Goal: Information Seeking & Learning: Find specific fact

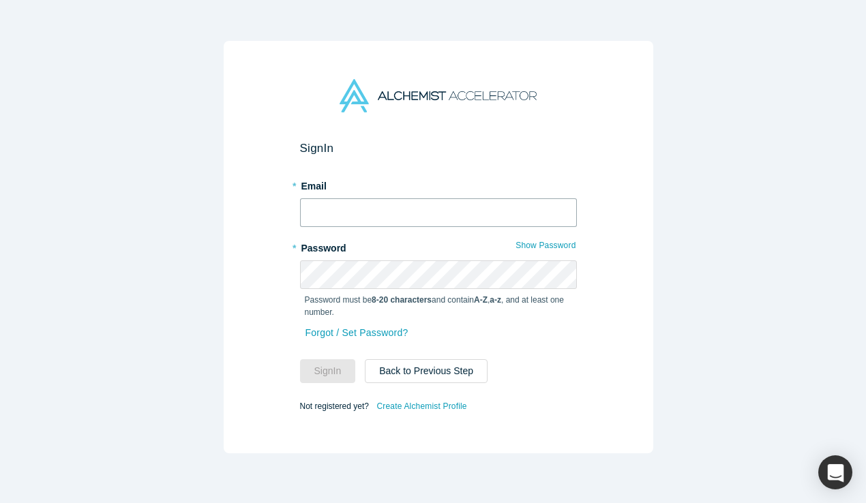
click at [440, 215] on input "text" at bounding box center [438, 212] width 277 height 29
type input "[PERSON_NAME][EMAIL_ADDRESS][DOMAIN_NAME]"
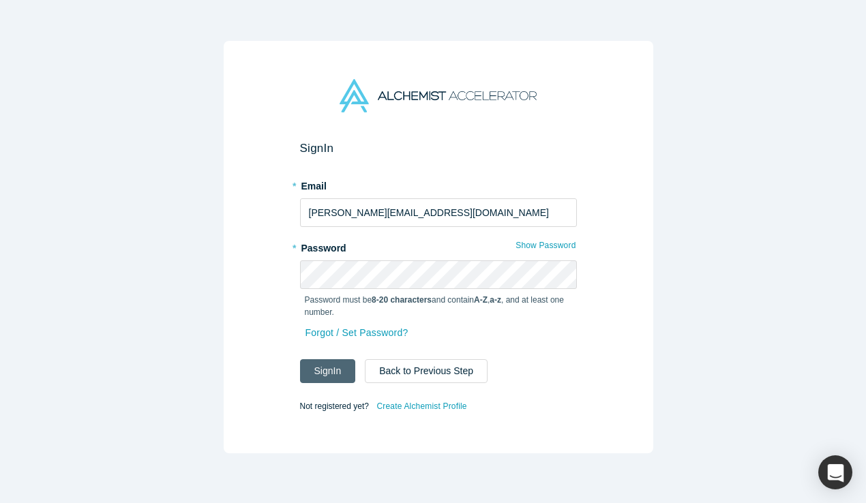
click at [301, 369] on button "Sign In" at bounding box center [328, 371] width 56 height 24
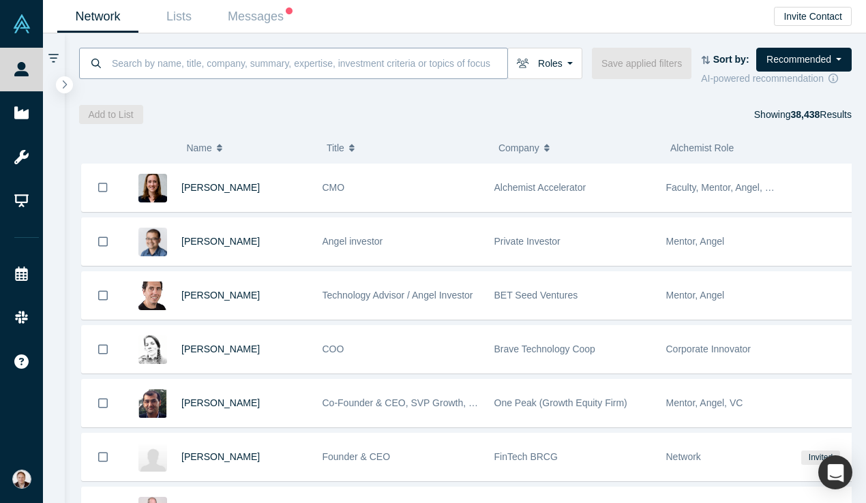
click at [223, 66] on input at bounding box center [308, 63] width 397 height 32
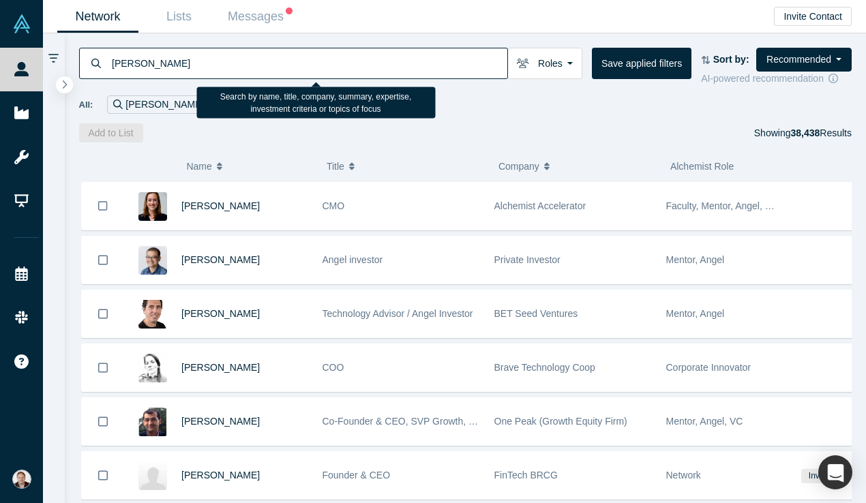
type input "[PERSON_NAME]"
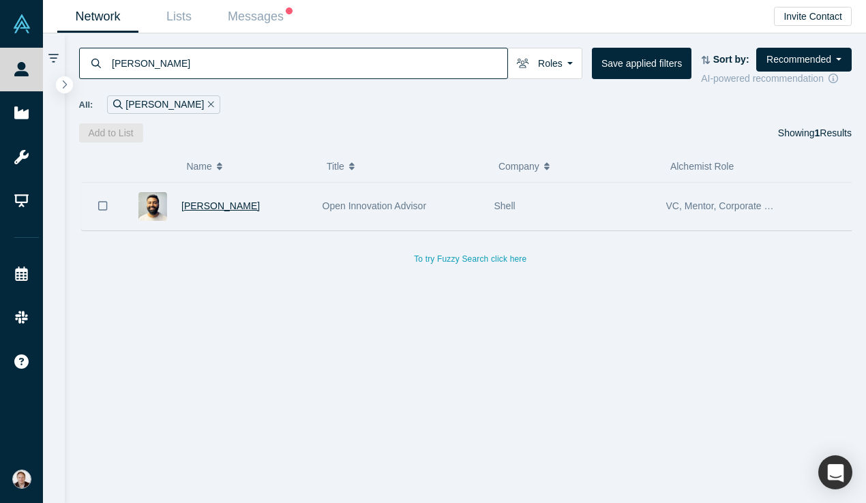
click at [220, 211] on span "[PERSON_NAME]" at bounding box center [220, 205] width 78 height 11
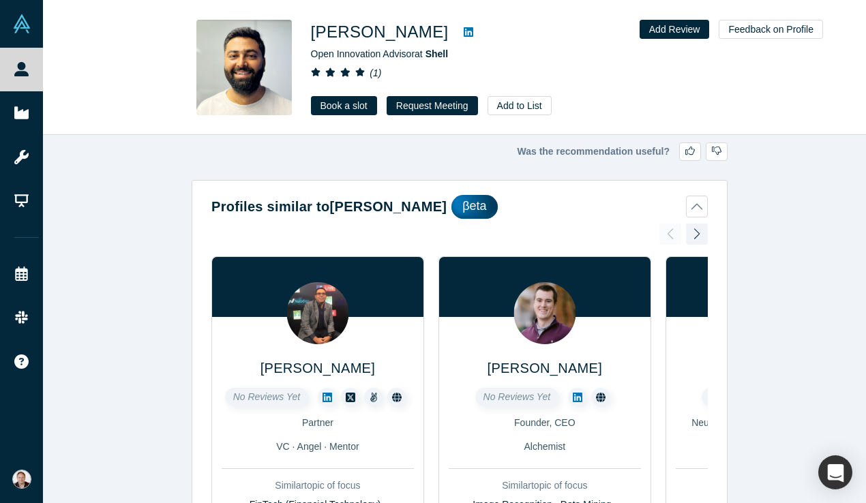
click at [463, 33] on icon at bounding box center [468, 32] width 10 height 11
